Goal: Information Seeking & Learning: Learn about a topic

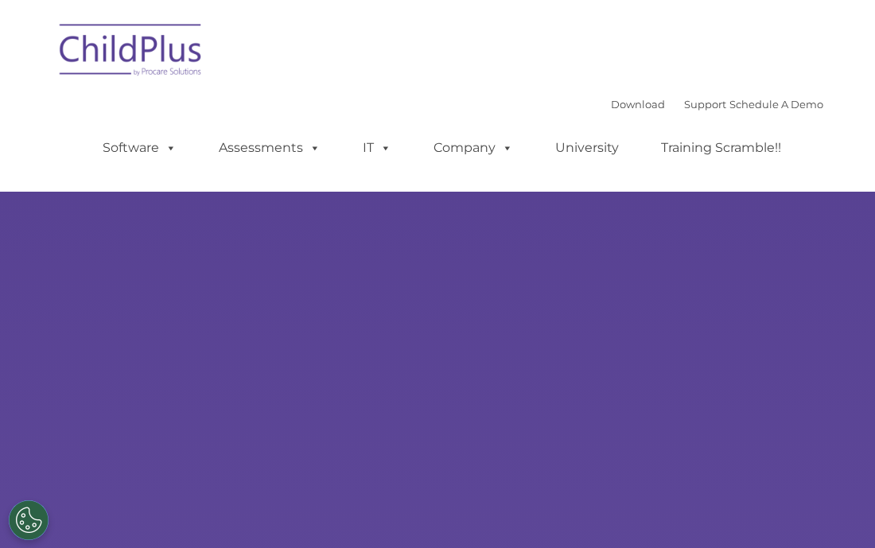
select select "MEDIUM"
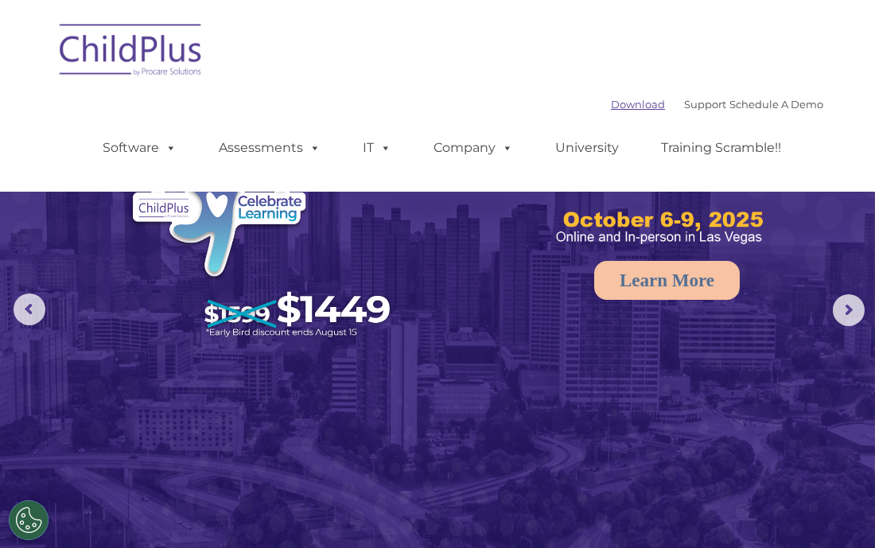
click at [614, 104] on link "Download" at bounding box center [638, 104] width 54 height 13
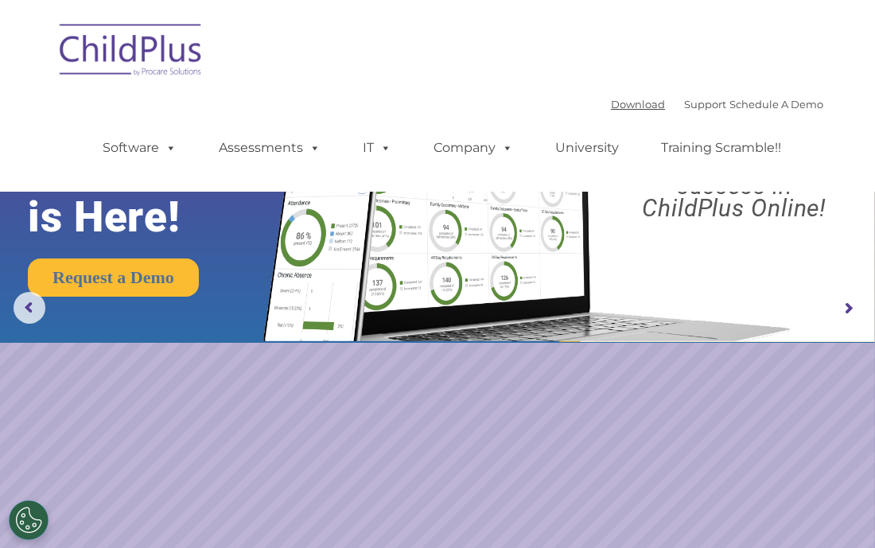
scroll to position [2, 0]
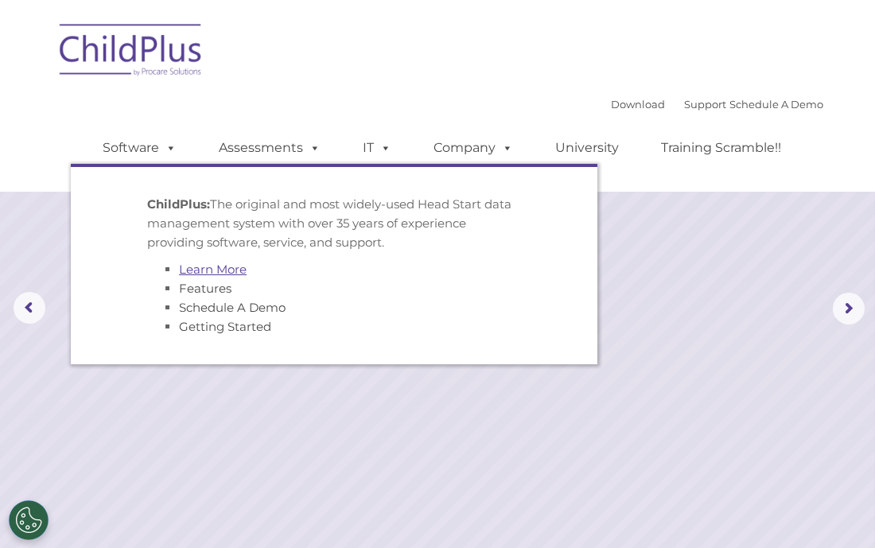
click at [209, 269] on link "Learn More" at bounding box center [213, 269] width 68 height 15
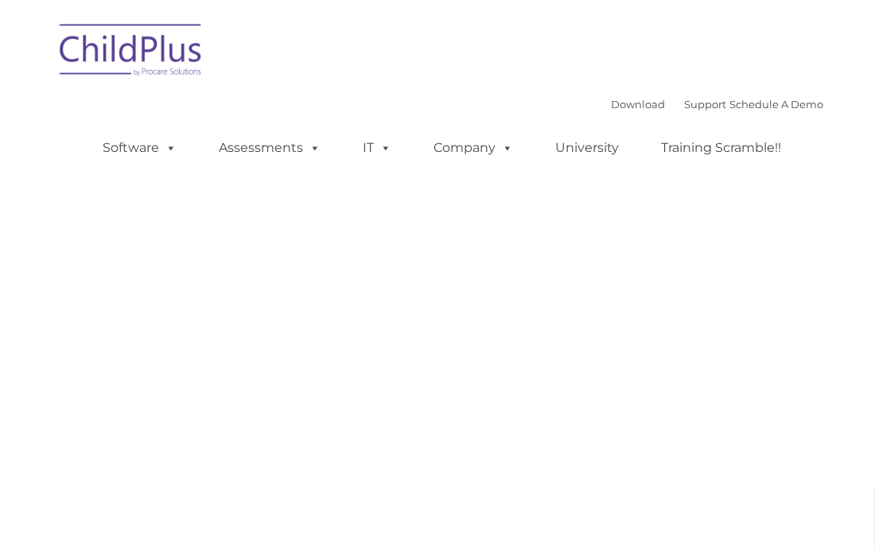
type input ""
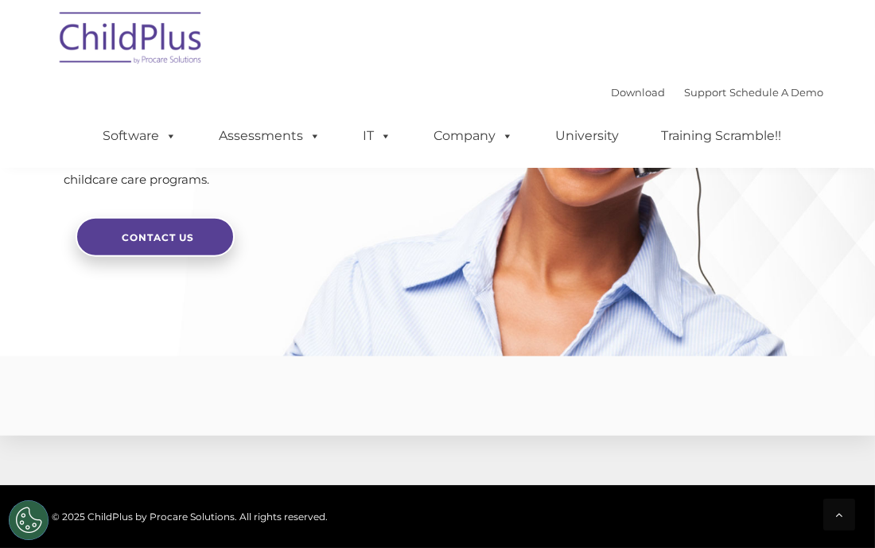
scroll to position [3963, 0]
